Goal: Task Accomplishment & Management: Use online tool/utility

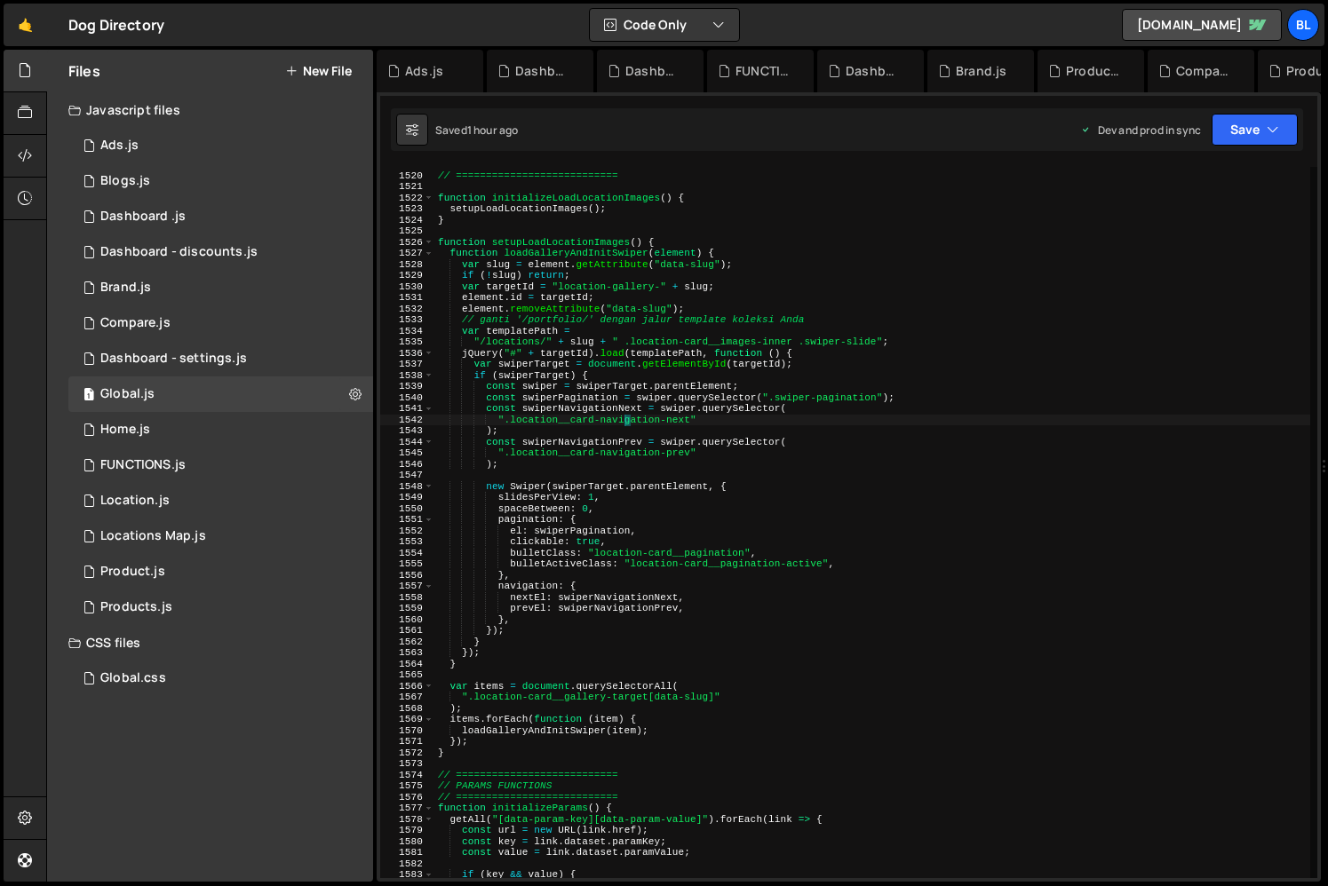
click at [798, 593] on div "// LOAD LOCATIONS IMAGES // =========================== function initializeLoad…" at bounding box center [872, 526] width 876 height 734
type textarea "nextEl: swiperNavigationNext,"
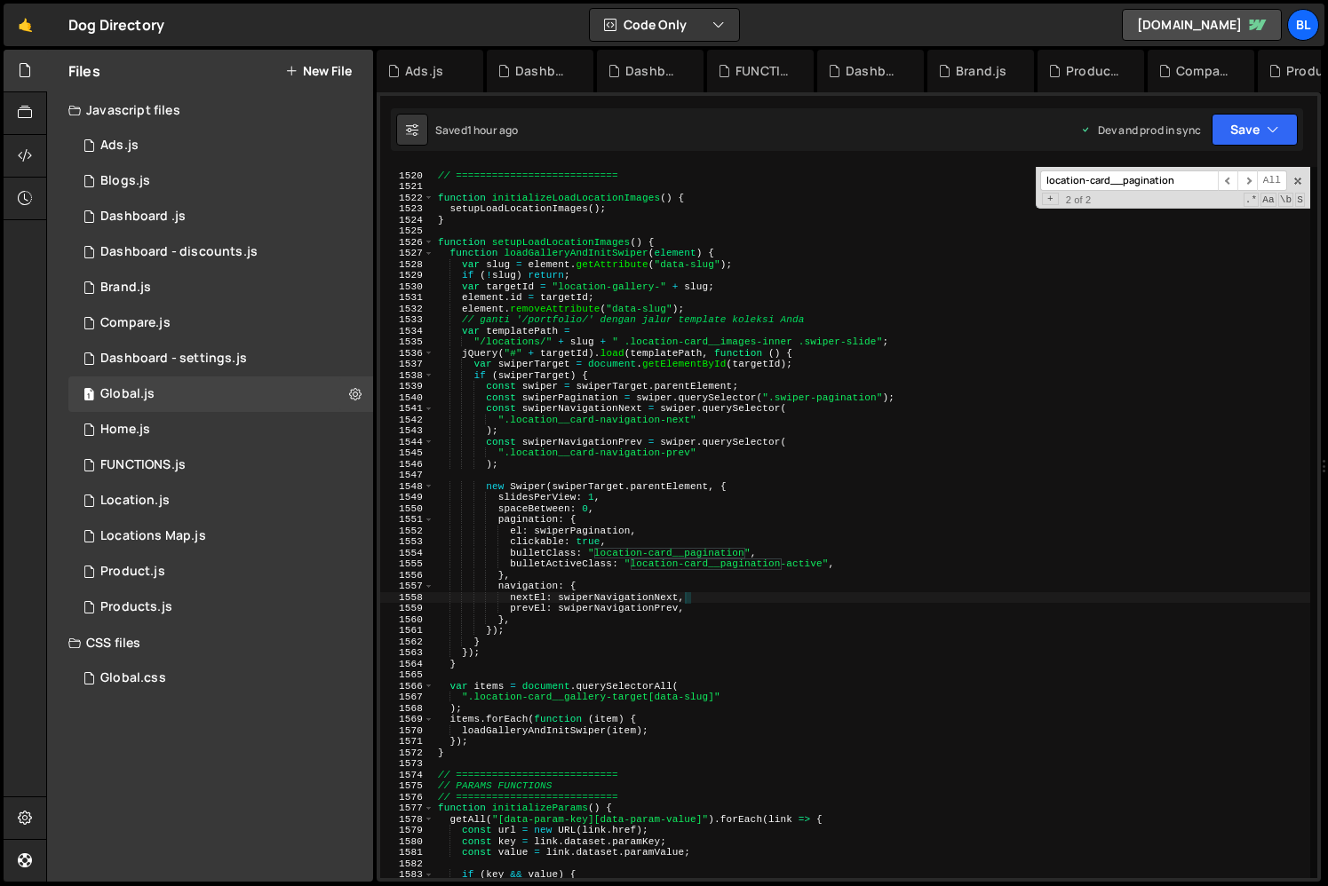
paste input "navigation-next"
type input "location-card__navigation-next"
click at [686, 460] on div "// LOAD LOCATIONS IMAGES // =========================== function initializeLoad…" at bounding box center [872, 526] width 876 height 734
click at [702, 457] on div "// LOAD LOCATIONS IMAGES // =========================== function initializeLoad…" at bounding box center [872, 526] width 876 height 734
type textarea "".location__card-navigation-prev""
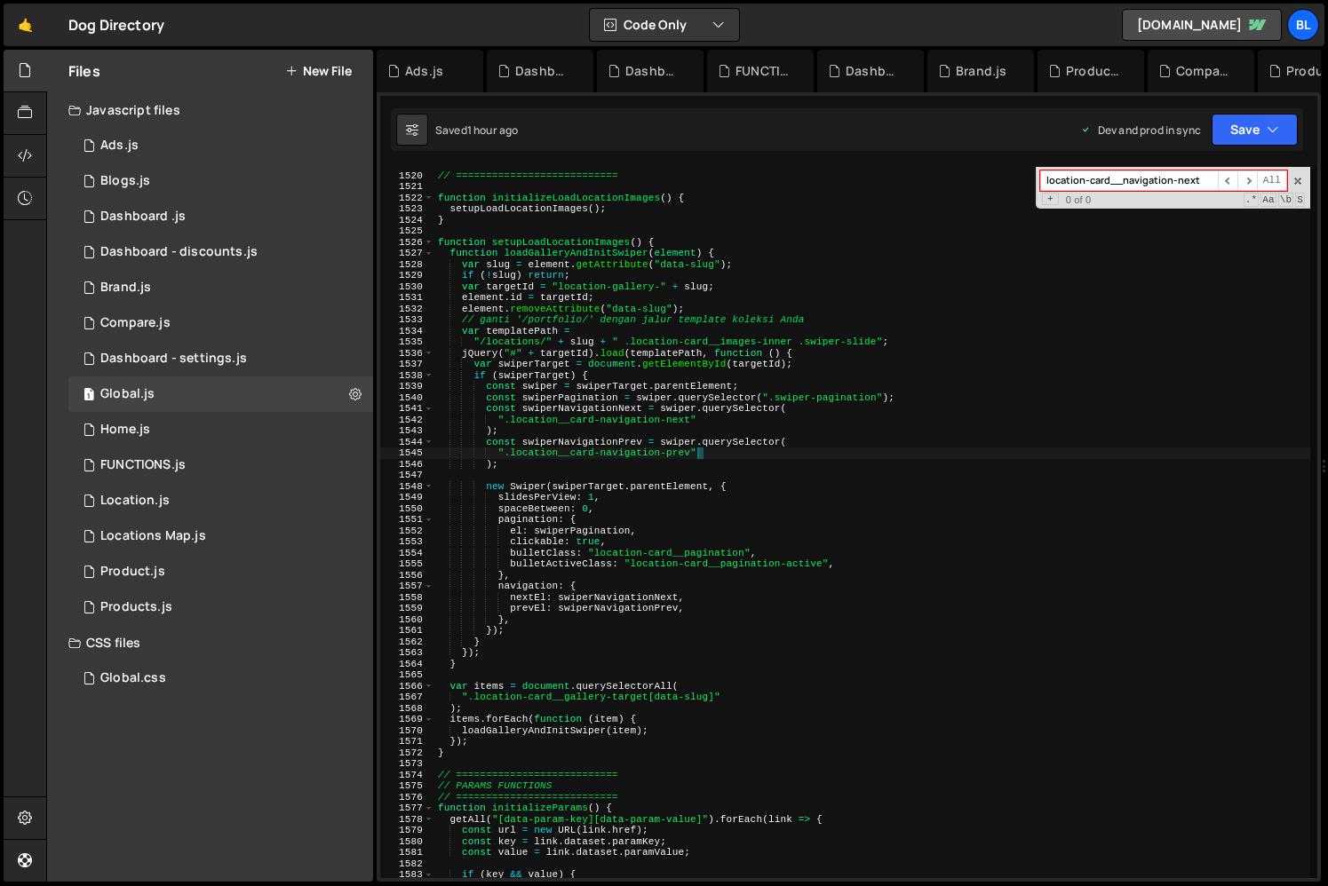
scroll to position [0, 4]
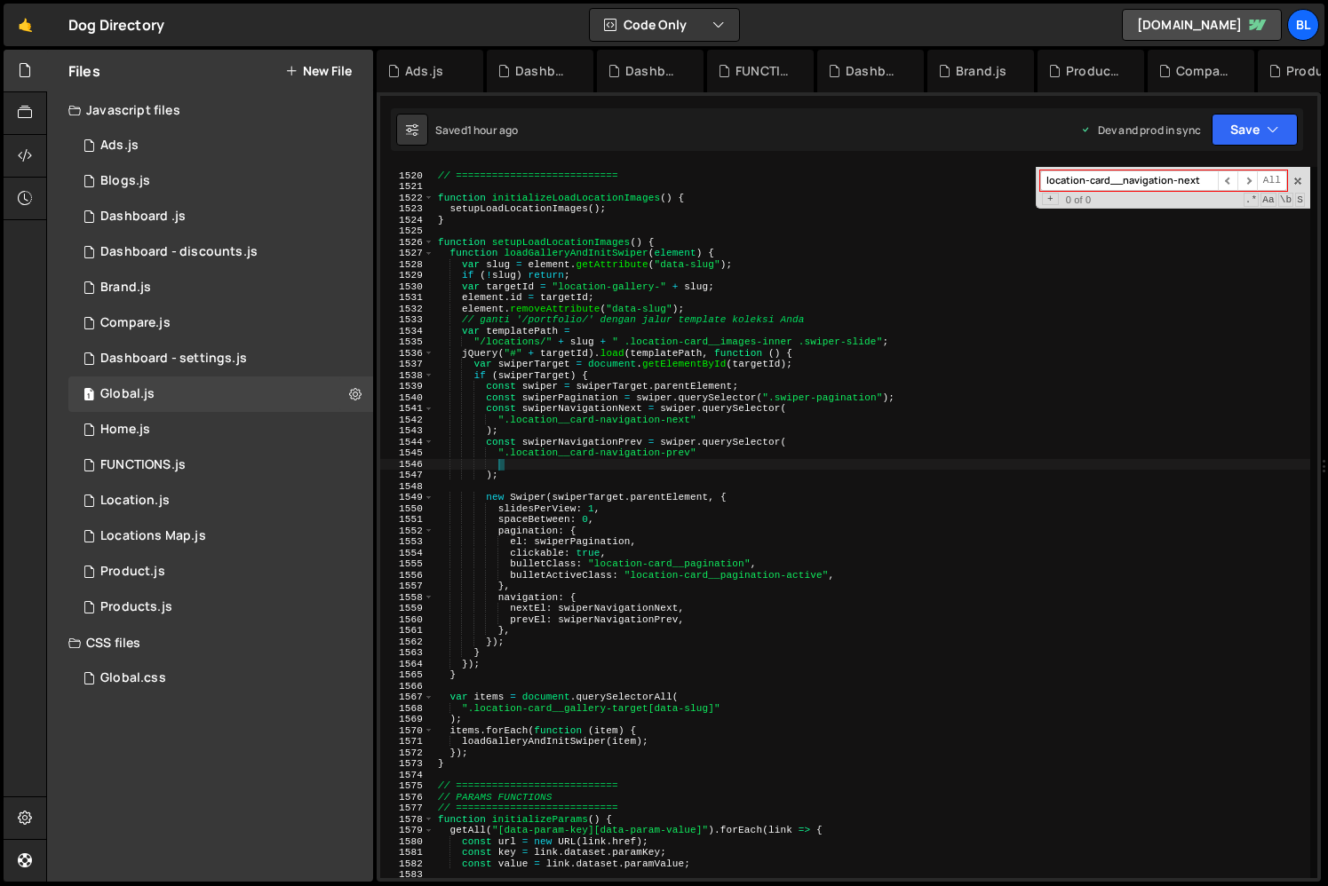
paste textarea "location-card__navigation-next"
type textarea "location-card__navigation-next"
click at [675, 427] on div "// LOAD LOCATIONS IMAGES // =========================== function initializeLoad…" at bounding box center [872, 526] width 876 height 734
click at [680, 424] on div "// LOAD LOCATIONS IMAGES // =========================== function initializeLoad…" at bounding box center [872, 526] width 876 height 734
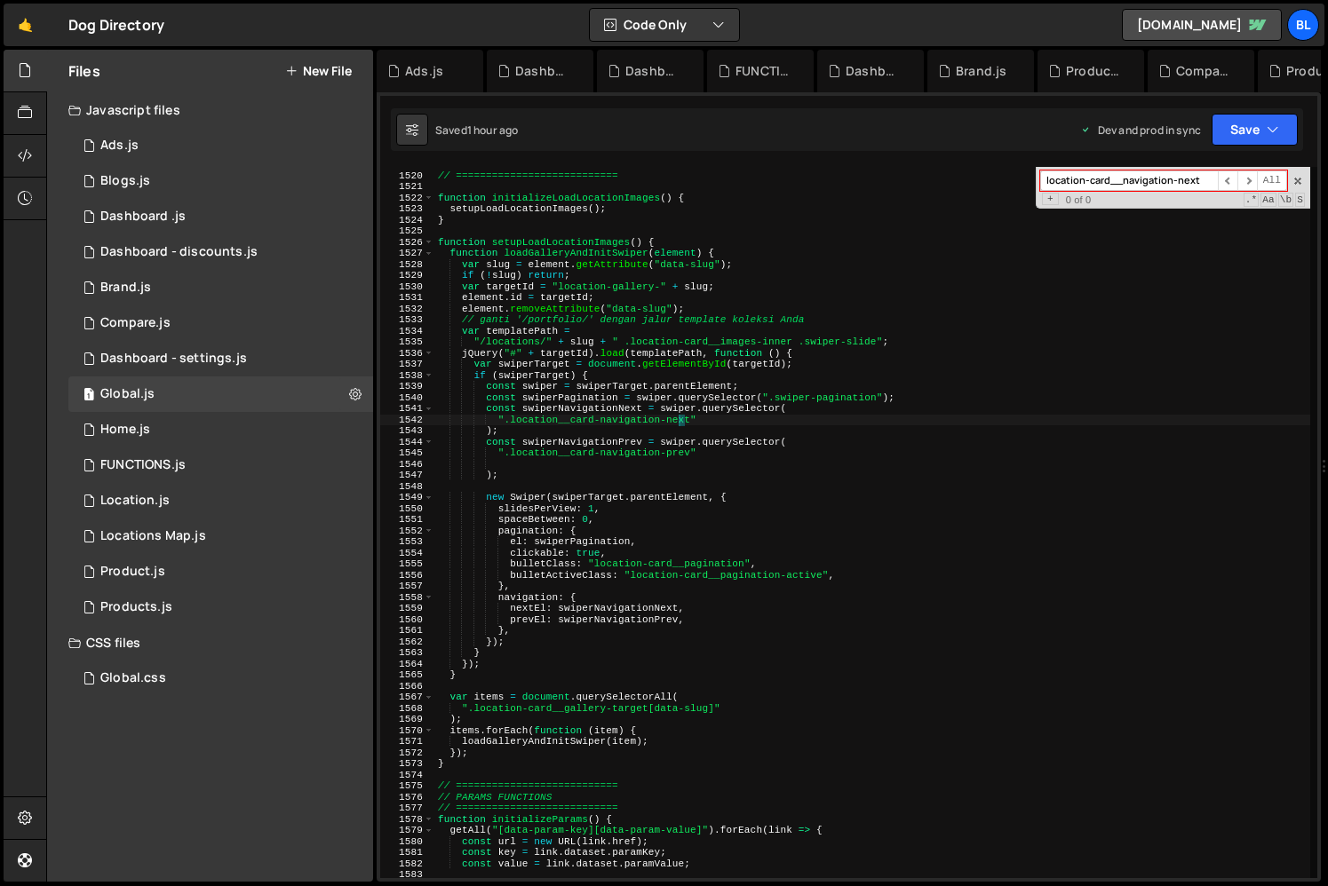
click at [680, 424] on div "// LOAD LOCATIONS IMAGES // =========================== function initializeLoad…" at bounding box center [872, 526] width 876 height 734
paste textarea "location-card__navigation-next"
click at [680, 456] on div "// LOAD LOCATIONS IMAGES // =========================== function initializeLoad…" at bounding box center [872, 526] width 876 height 734
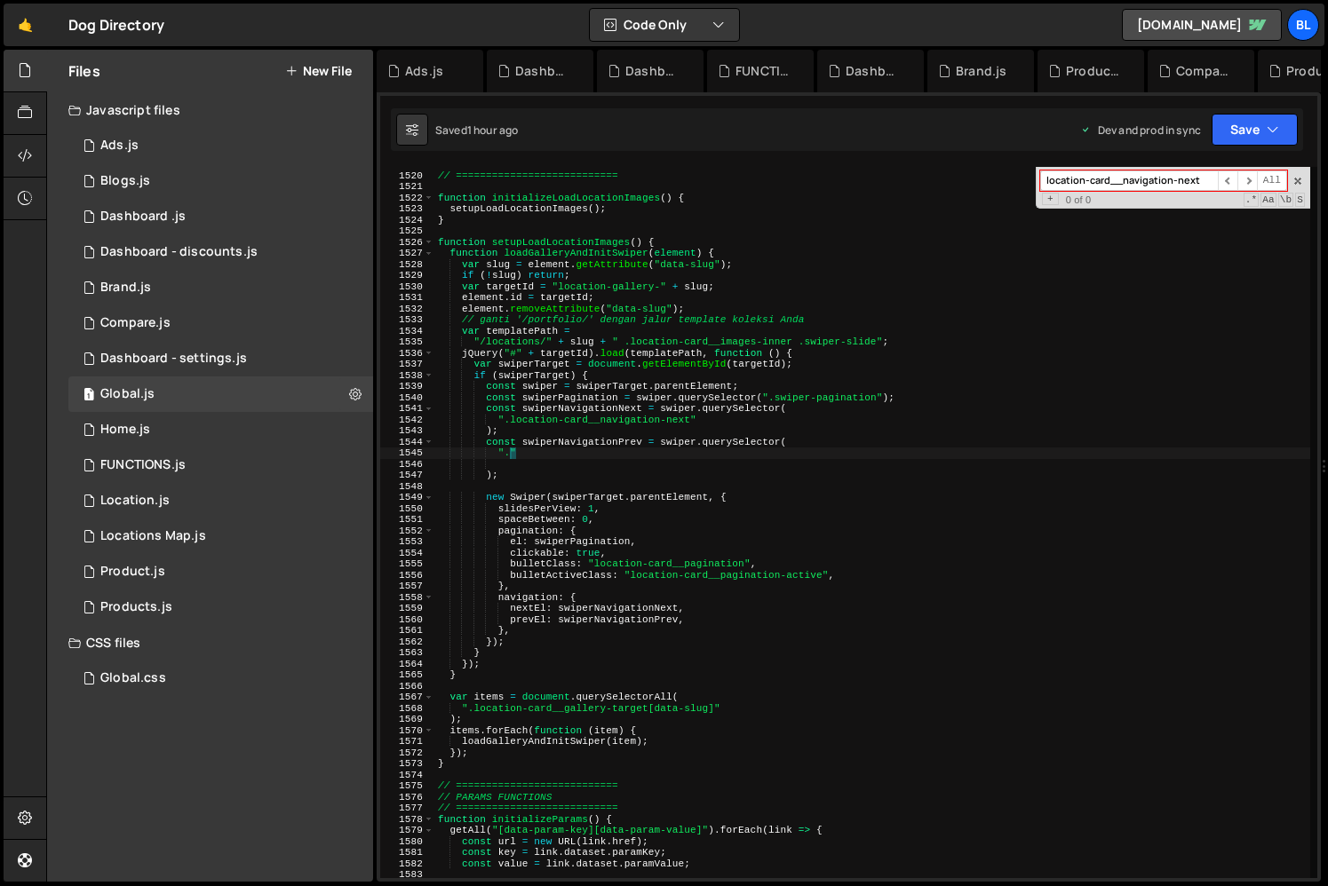
paste textarea "location-card__navigation-next"
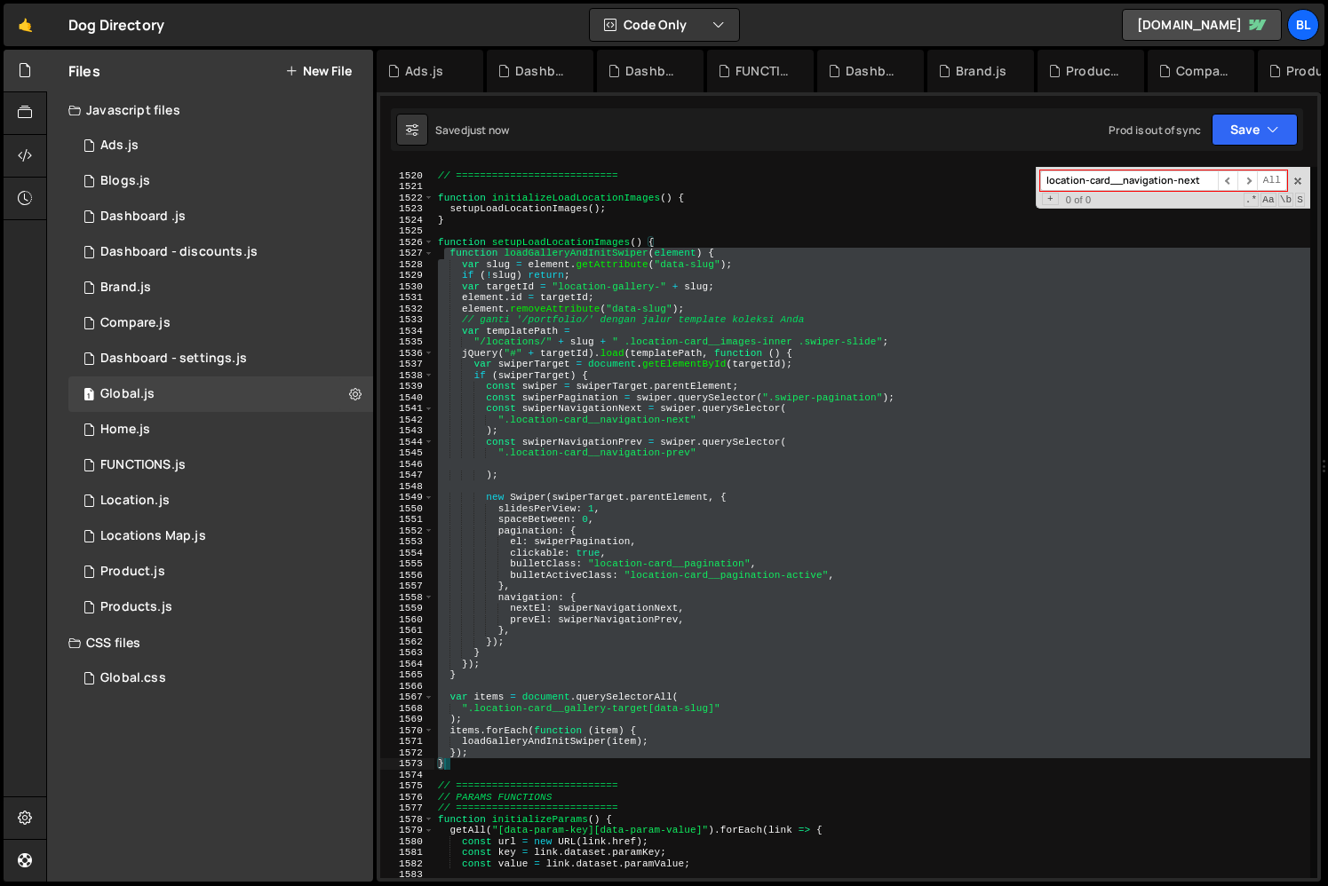
drag, startPoint x: 447, startPoint y: 258, endPoint x: 647, endPoint y: 762, distance: 541.8
click at [647, 762] on div "// LOAD LOCATIONS IMAGES // =========================== function initializeLoad…" at bounding box center [872, 526] width 876 height 734
click at [608, 751] on div "// LOAD LOCATIONS IMAGES // =========================== function initializeLoad…" at bounding box center [872, 522] width 876 height 711
click at [656, 646] on div "// LOAD LOCATIONS IMAGES // =========================== function initializeLoad…" at bounding box center [872, 526] width 876 height 734
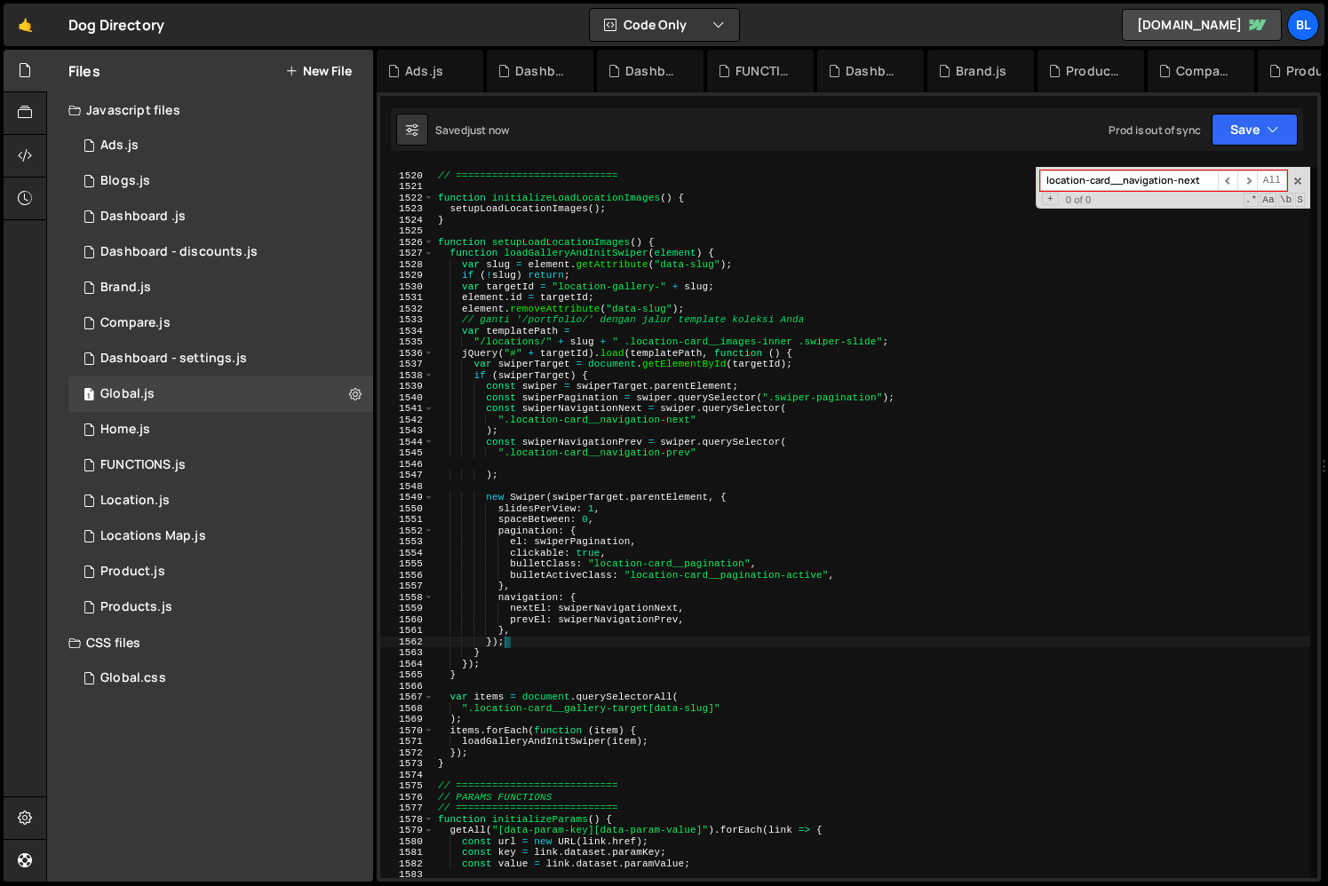
click at [640, 579] on div "// LOAD LOCATIONS IMAGES // =========================== function initializeLoad…" at bounding box center [872, 526] width 876 height 734
click at [696, 641] on div "// LOAD LOCATIONS IMAGES // =========================== function initializeLoad…" at bounding box center [872, 526] width 876 height 734
click at [669, 642] on div "// LOAD LOCATIONS IMAGES // =========================== function initializeLoad…" at bounding box center [872, 526] width 876 height 734
click at [1300, 180] on span at bounding box center [1298, 181] width 12 height 12
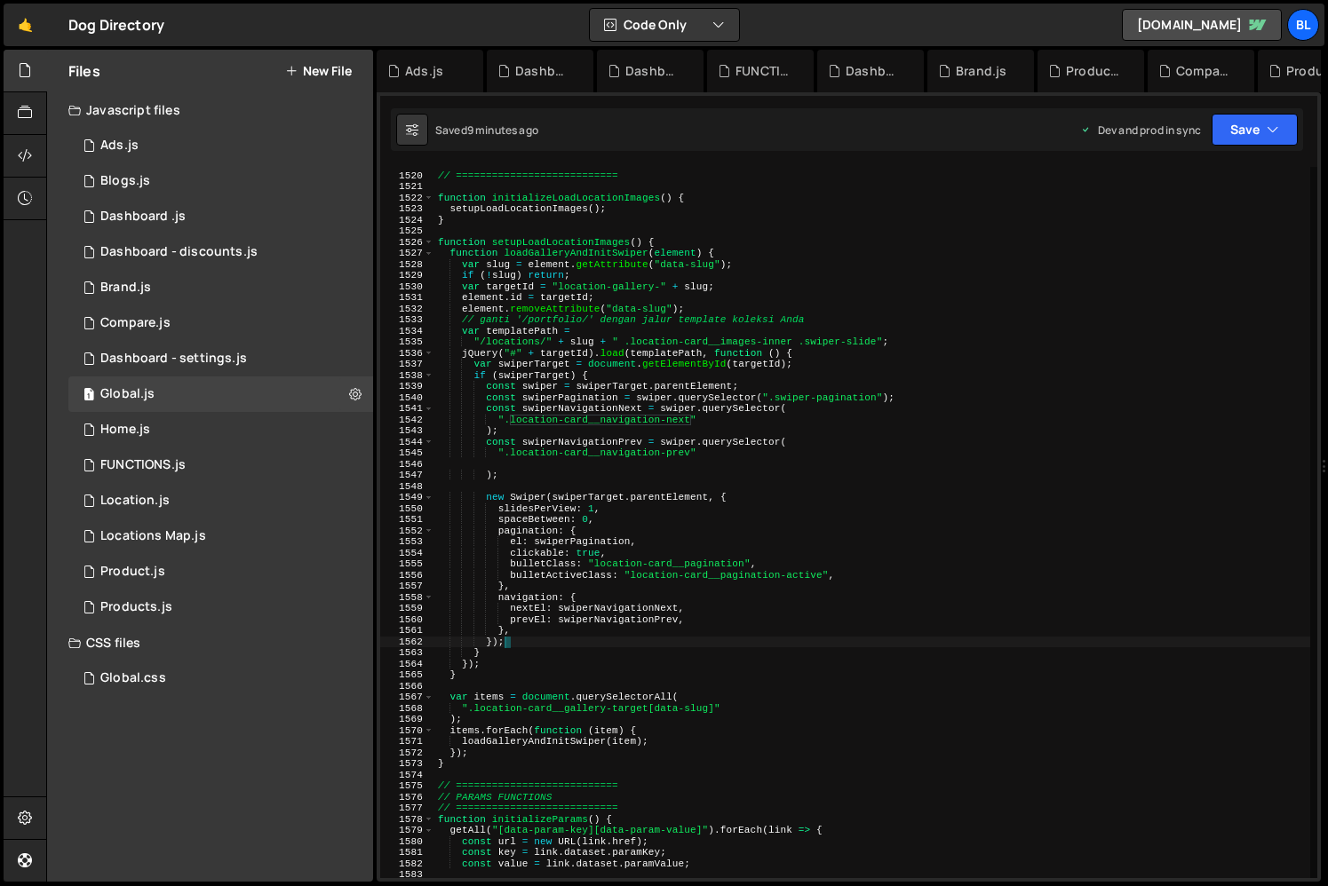
click at [693, 534] on div "// LOAD LOCATIONS IMAGES // =========================== function initializeLoad…" at bounding box center [872, 526] width 876 height 734
click at [735, 578] on div "// LOAD LOCATIONS IMAGES // =========================== function initializeLoad…" at bounding box center [872, 526] width 876 height 734
click at [653, 612] on div "// LOAD LOCATIONS IMAGES // =========================== function initializeLoad…" at bounding box center [872, 526] width 876 height 734
click at [639, 424] on div "// LOAD LOCATIONS IMAGES // =========================== function initializeLoad…" at bounding box center [872, 526] width 876 height 734
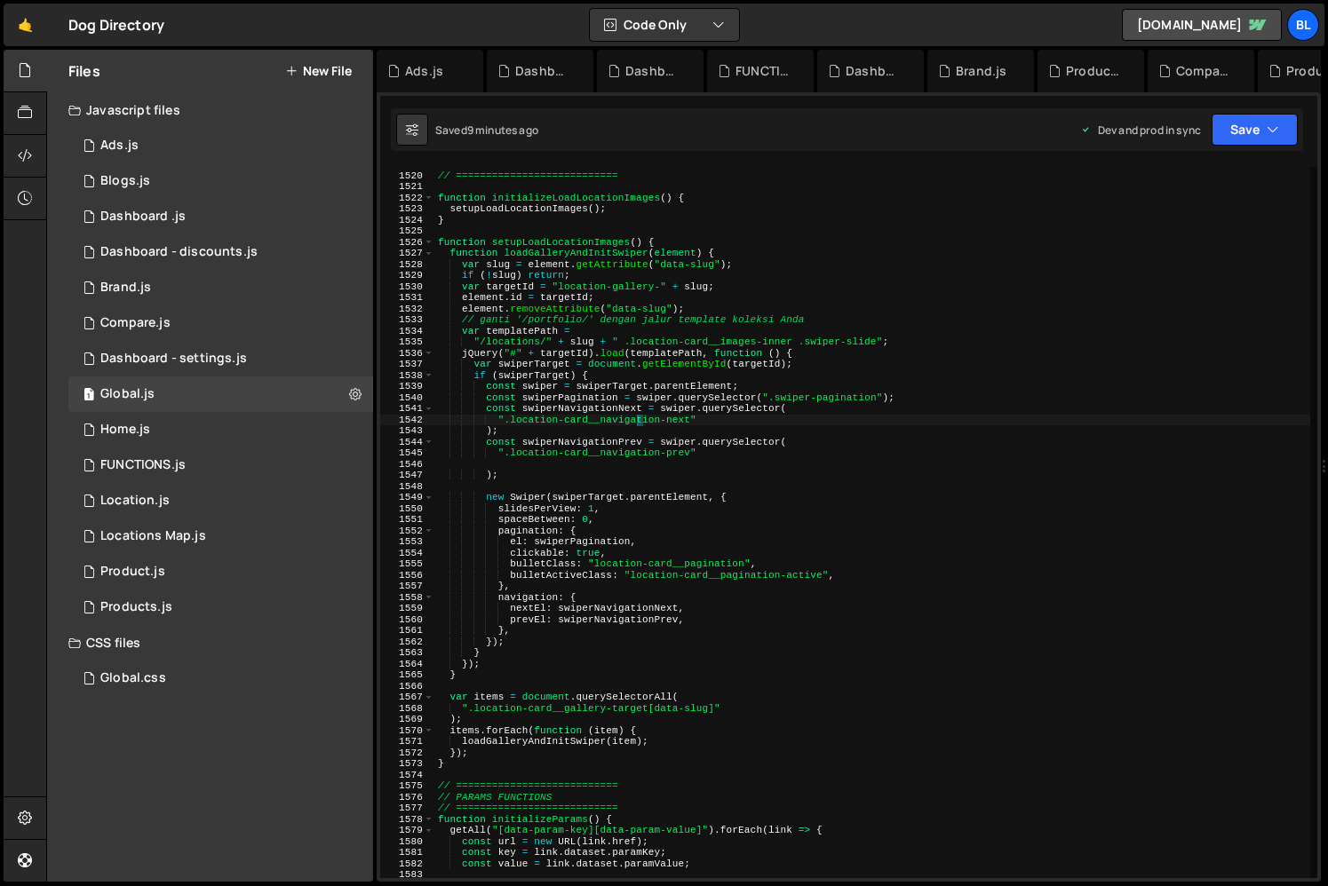
click at [639, 424] on div "// LOAD LOCATIONS IMAGES // =========================== function initializeLoad…" at bounding box center [872, 526] width 876 height 734
click at [567, 434] on div "// LOAD LOCATIONS IMAGES // =========================== function initializeLoad…" at bounding box center [872, 526] width 876 height 734
click at [694, 423] on div "// LOAD LOCATIONS IMAGES // =========================== function initializeLoad…" at bounding box center [872, 526] width 876 height 734
type textarea "".location-card__navigation-next""
